Goal: Transaction & Acquisition: Purchase product/service

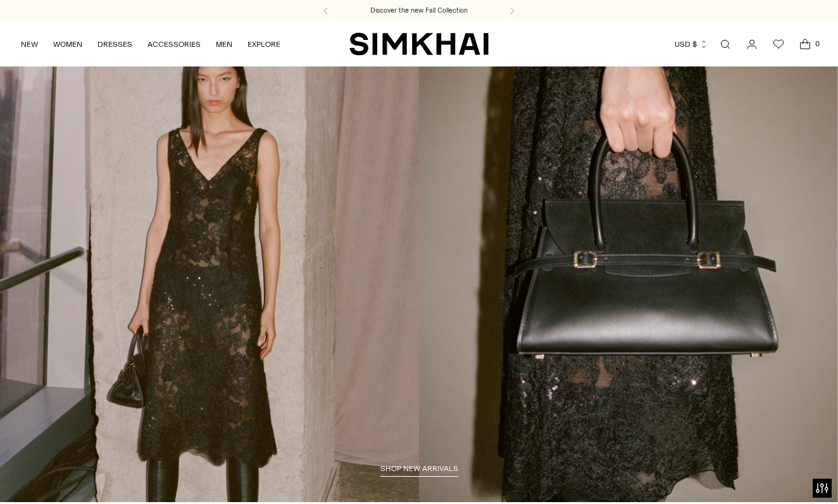
click at [725, 42] on icon "Open search modal" at bounding box center [726, 44] width 14 height 10
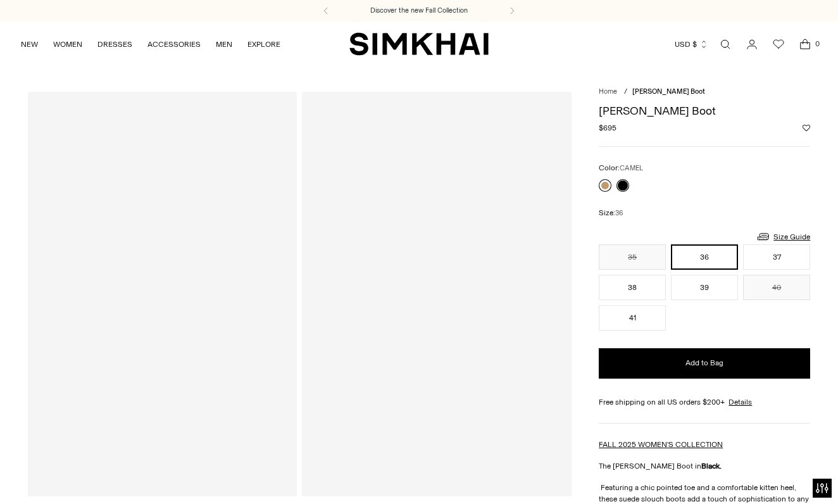
click at [603, 184] on link at bounding box center [605, 185] width 13 height 13
